Goal: Find specific page/section: Find specific page/section

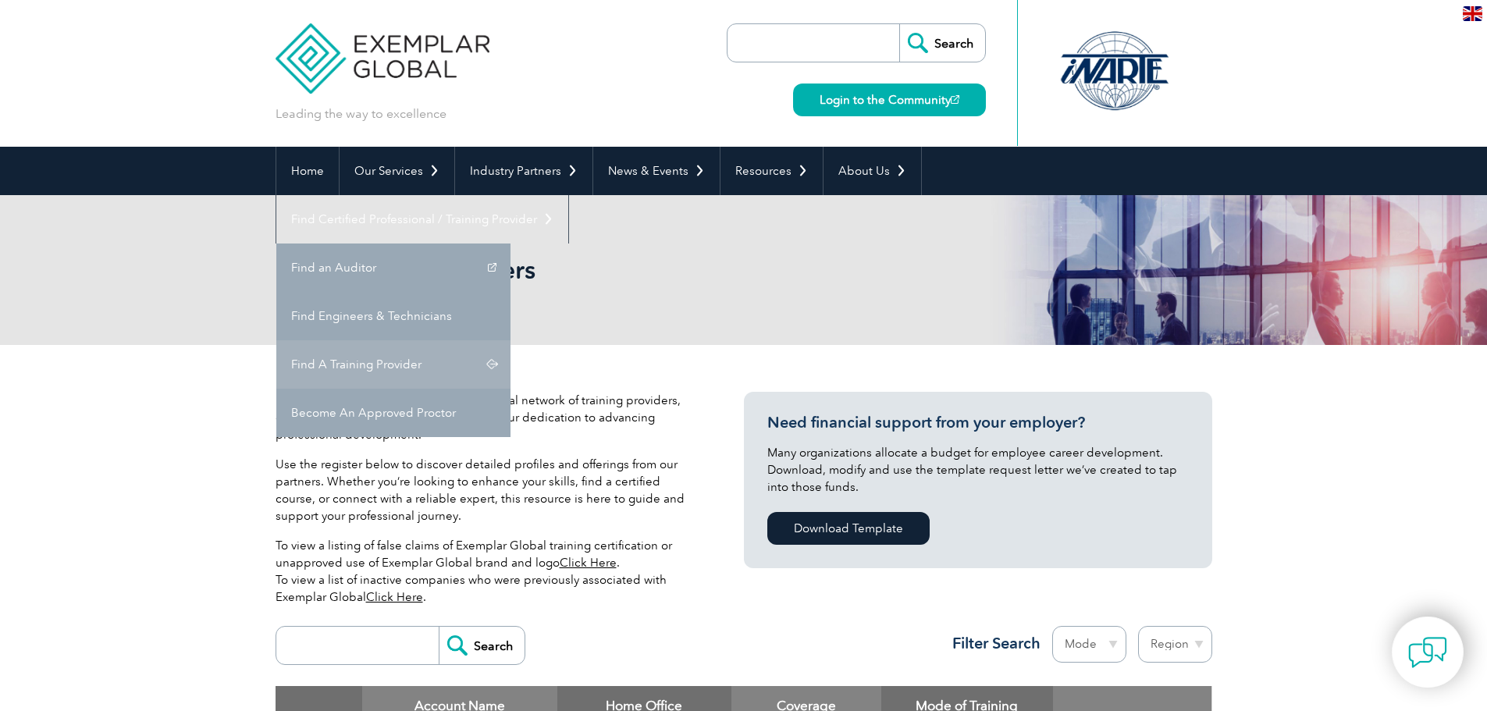
click at [510, 340] on link "Find A Training Provider" at bounding box center [393, 364] width 234 height 48
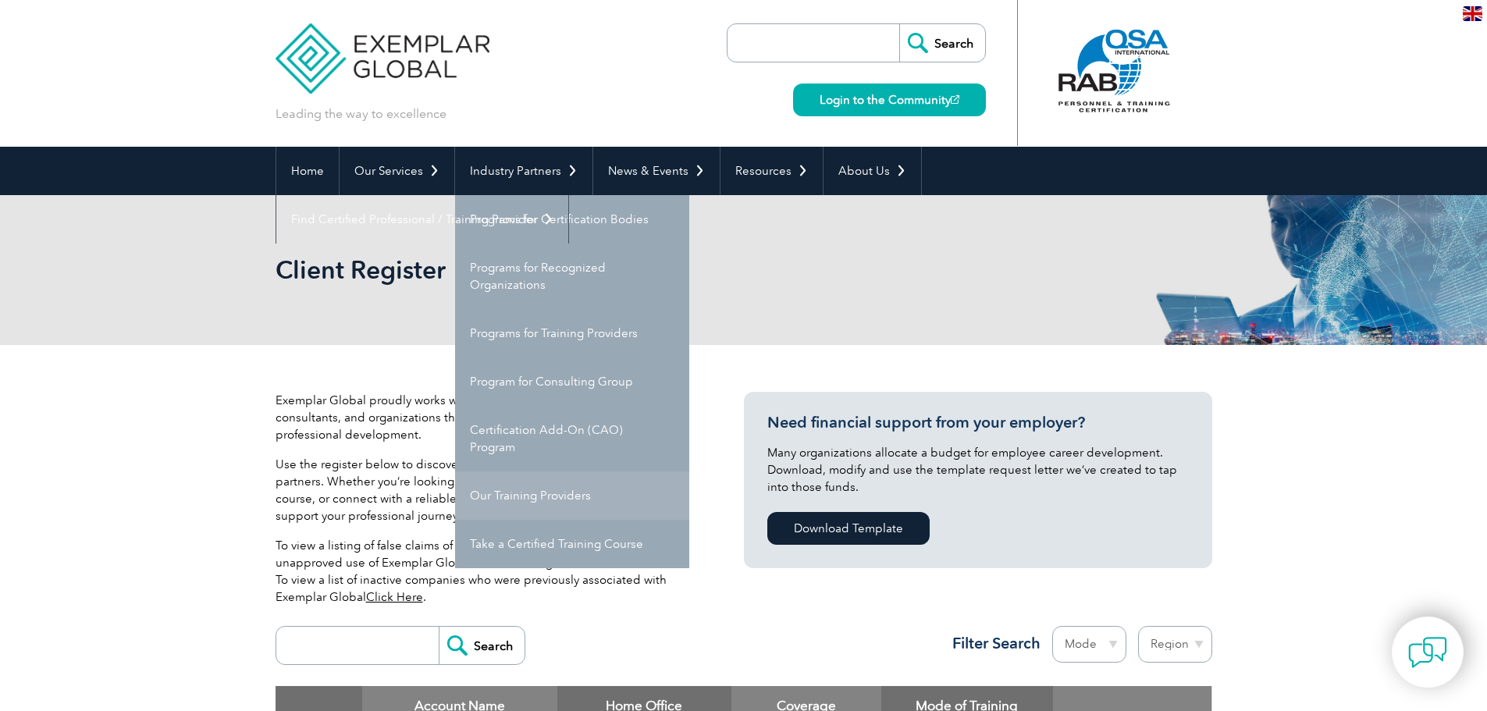
click at [590, 504] on link "Our Training Providers" at bounding box center [572, 495] width 234 height 48
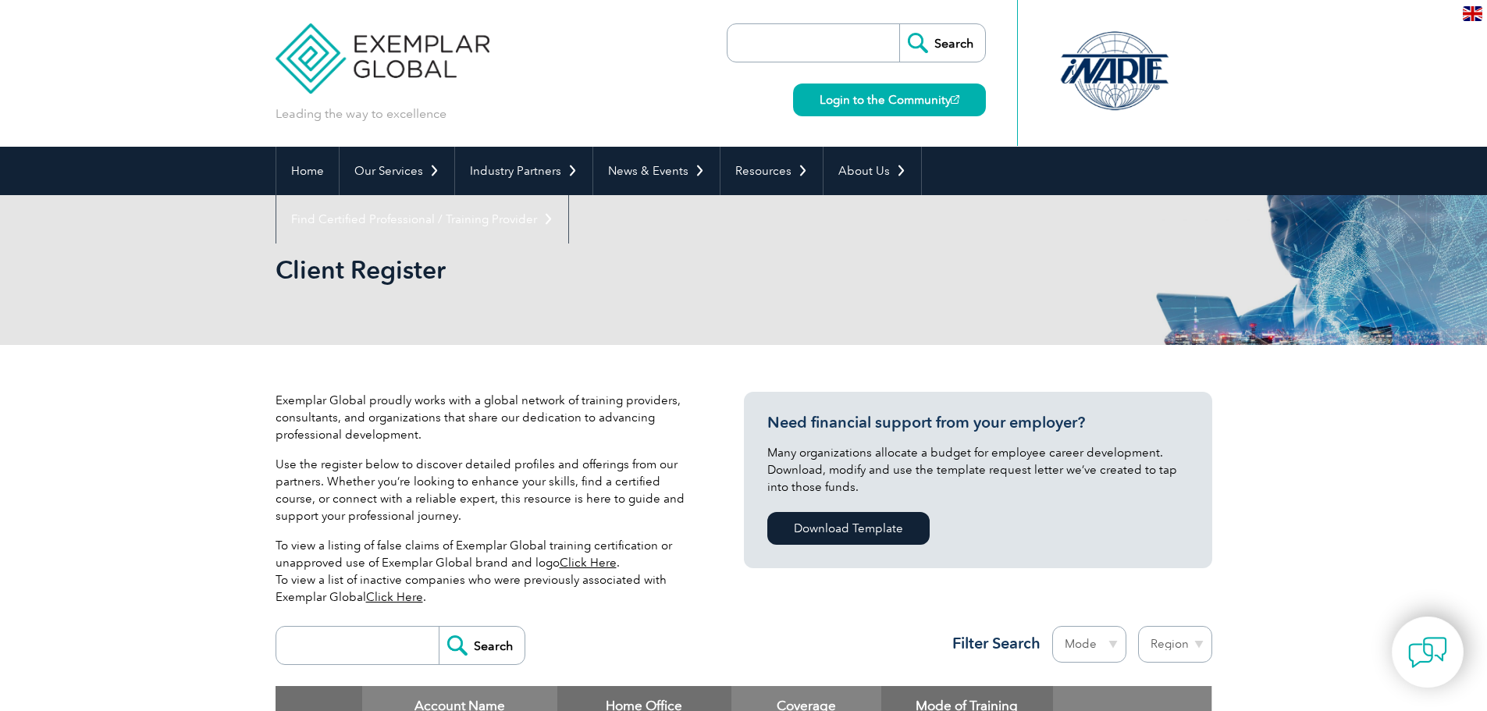
scroll to position [312, 0]
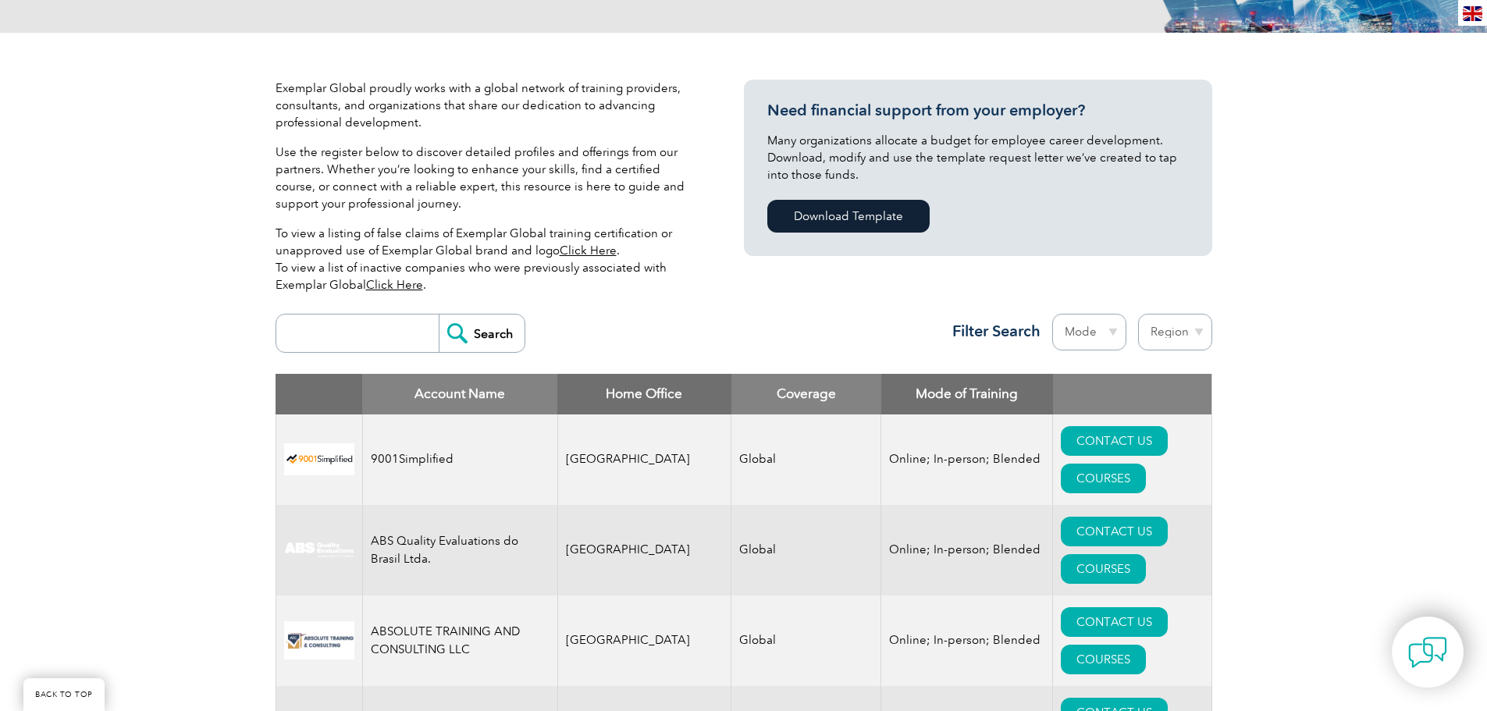
click at [329, 333] on input "search" at bounding box center [361, 333] width 155 height 37
type input "Wecert"
click at [439, 315] on input "Search" at bounding box center [482, 333] width 86 height 37
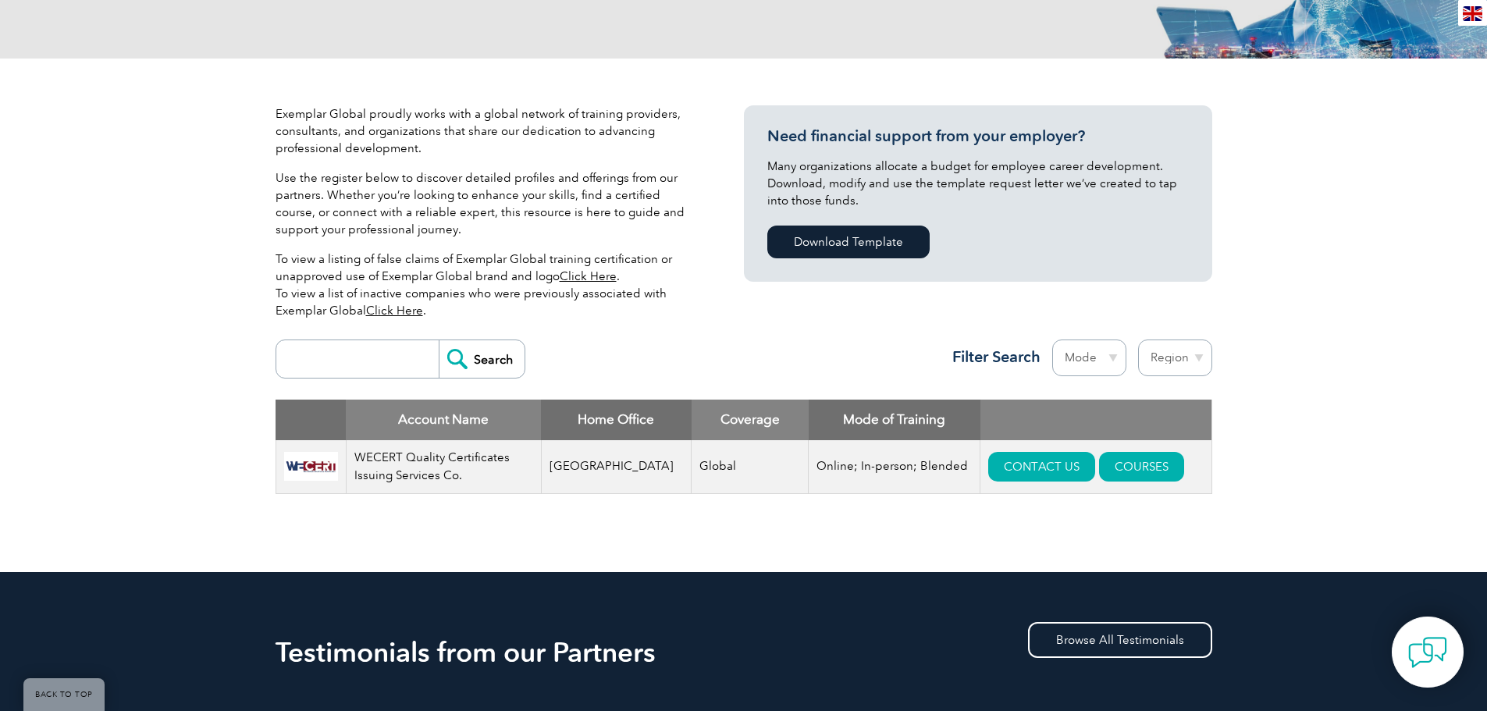
scroll to position [390, 0]
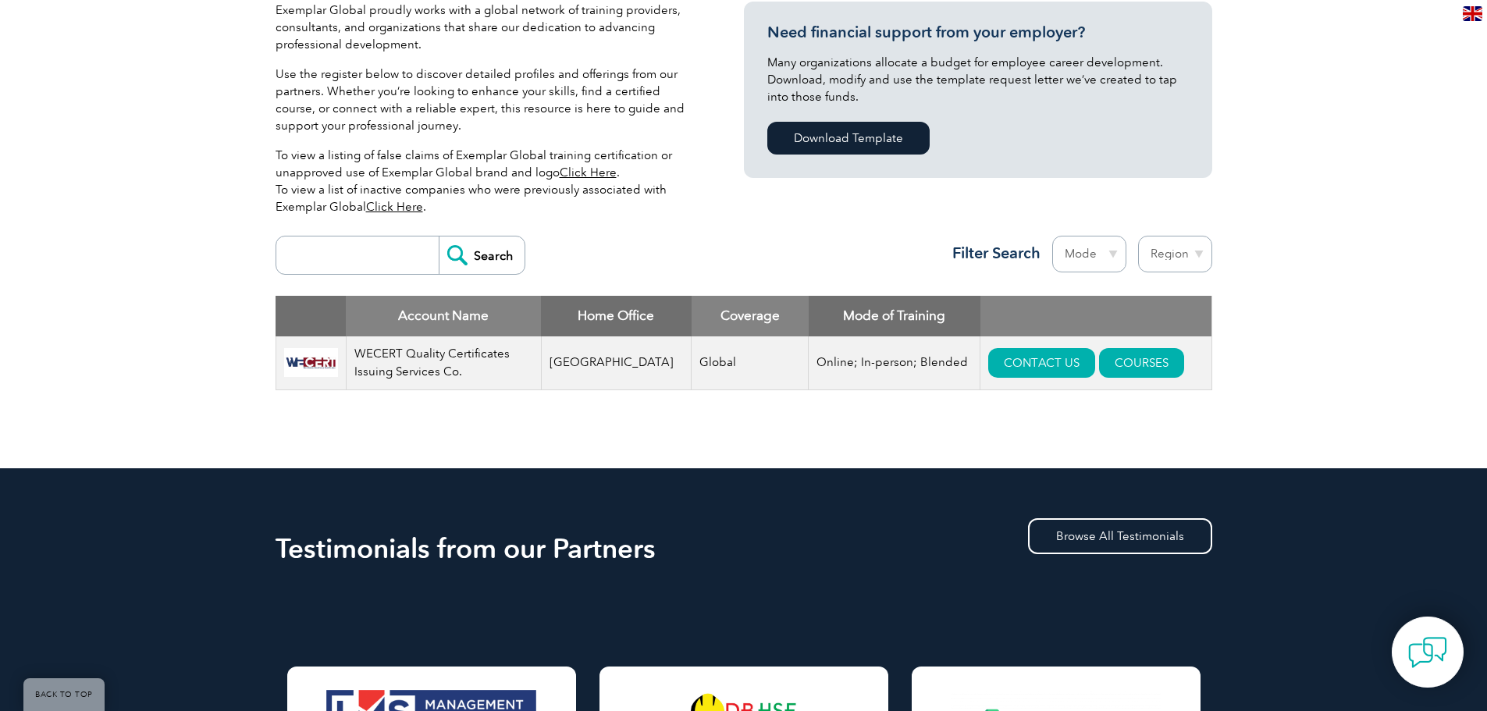
click at [400, 261] on input "search" at bounding box center [361, 254] width 155 height 37
type input "Upskil"
click at [439, 236] on input "Search" at bounding box center [482, 254] width 86 height 37
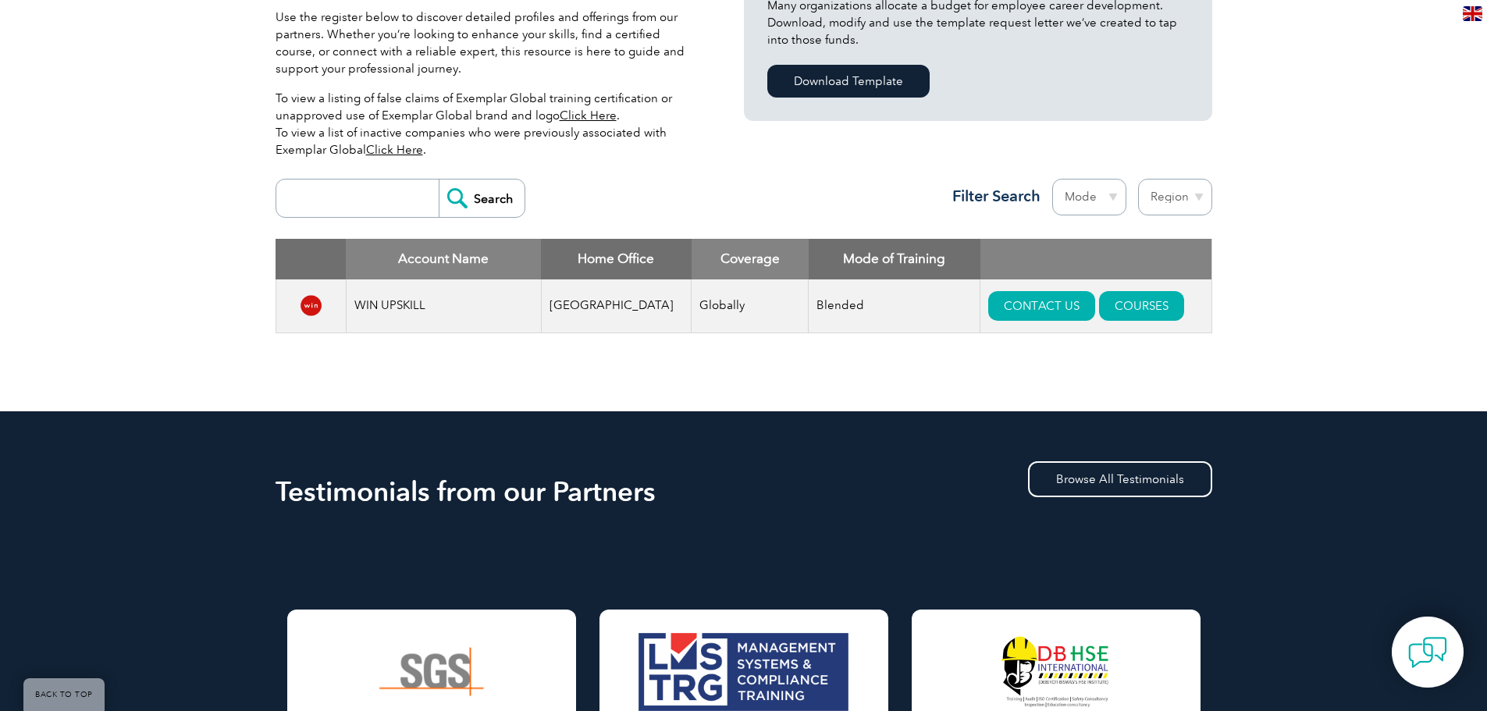
scroll to position [468, 0]
